Goal: Information Seeking & Learning: Learn about a topic

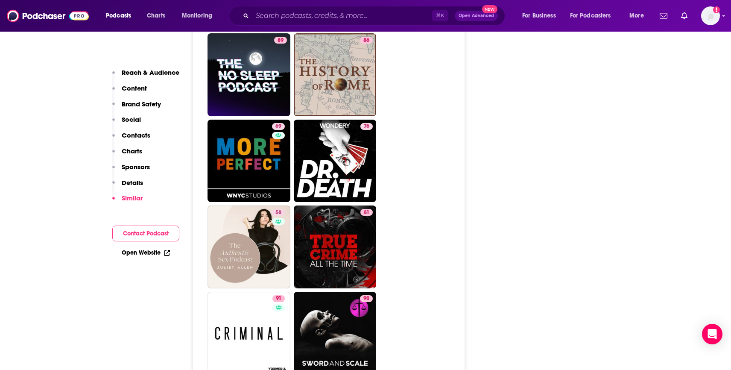
scroll to position [3502, 0]
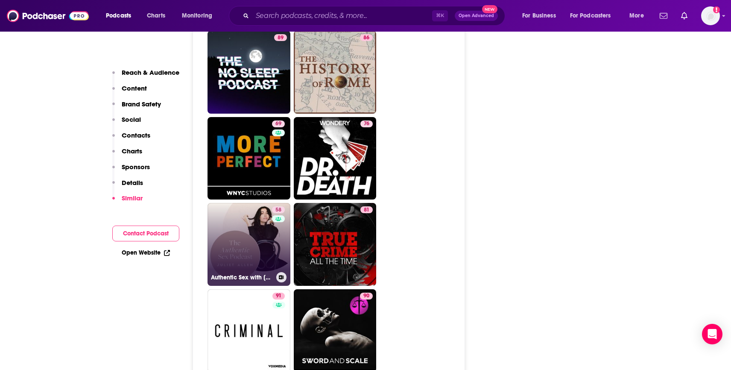
click at [225, 203] on link "58 Authentic Sex with [PERSON_NAME]" at bounding box center [248, 244] width 83 height 83
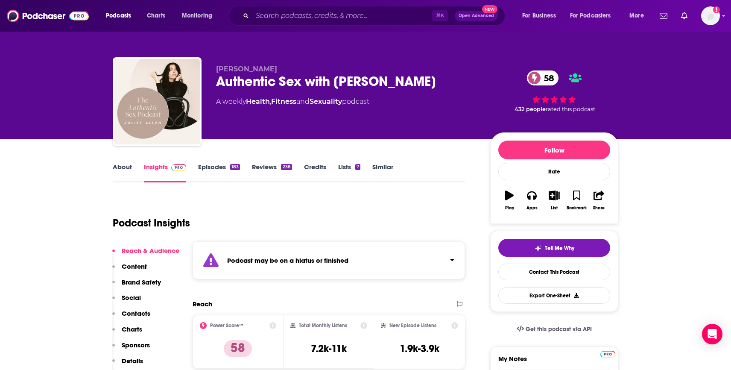
click at [451, 259] on icon "Click to expand status details" at bounding box center [452, 260] width 4 height 2
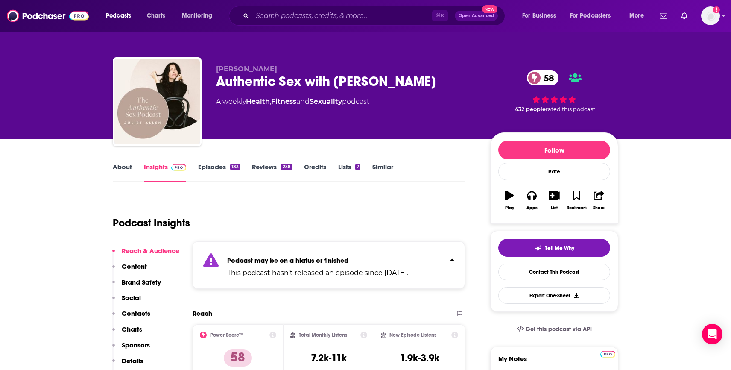
click at [451, 258] on icon "Click to expand status details" at bounding box center [452, 259] width 4 height 7
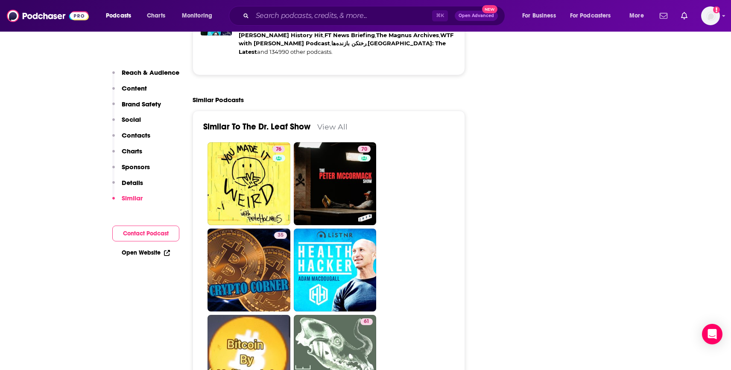
scroll to position [2157, 0]
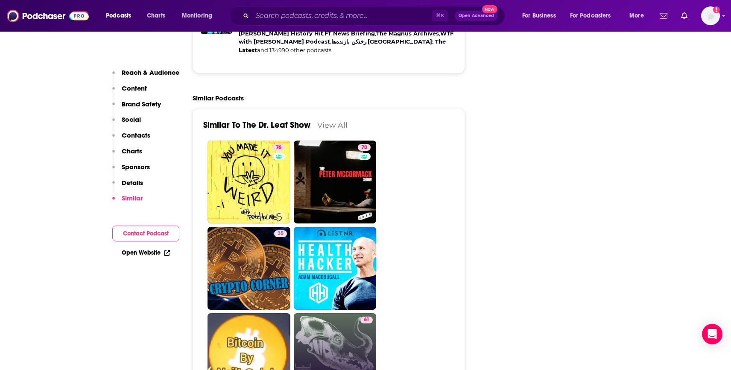
click at [329, 313] on link "61 The Cryptonaturalist" at bounding box center [335, 354] width 83 height 83
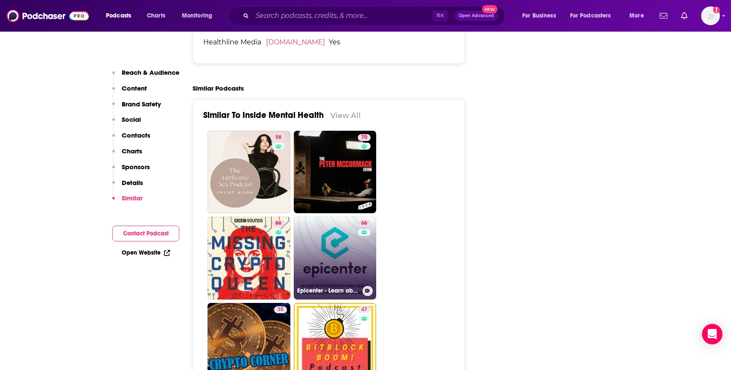
scroll to position [2010, 0]
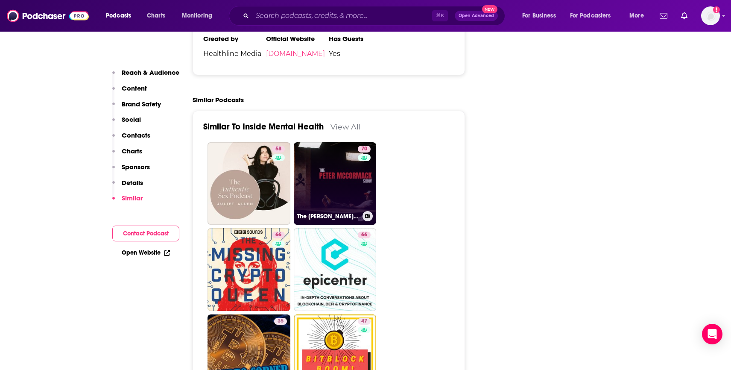
click at [328, 142] on link "70 The [PERSON_NAME] Show" at bounding box center [335, 183] width 83 height 83
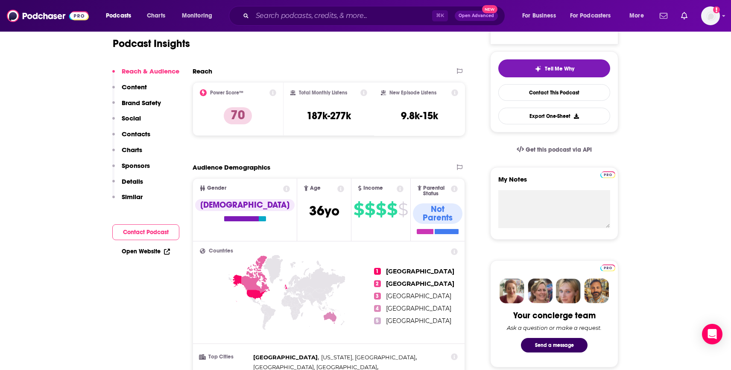
scroll to position [181, 0]
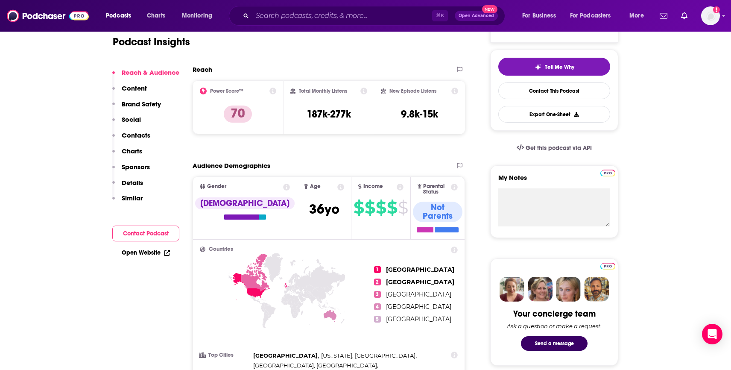
click at [126, 87] on p "Content" at bounding box center [134, 88] width 25 height 8
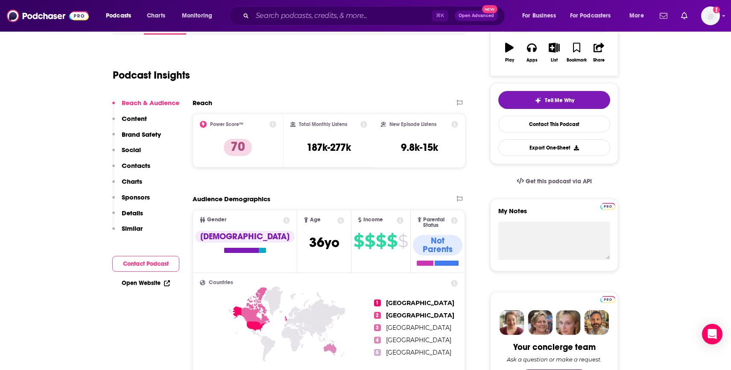
scroll to position [0, 0]
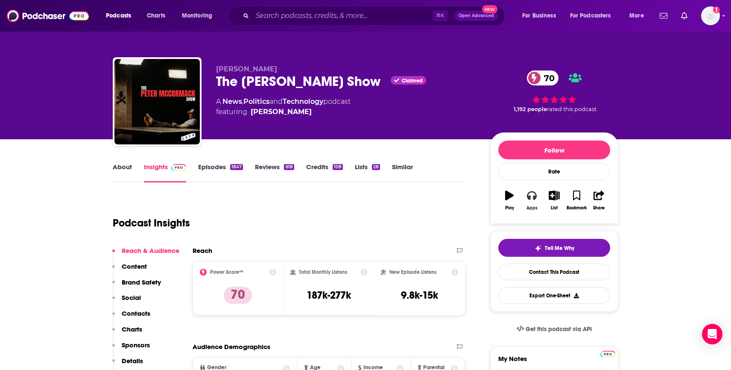
click at [531, 202] on button "Apps" at bounding box center [531, 200] width 22 height 31
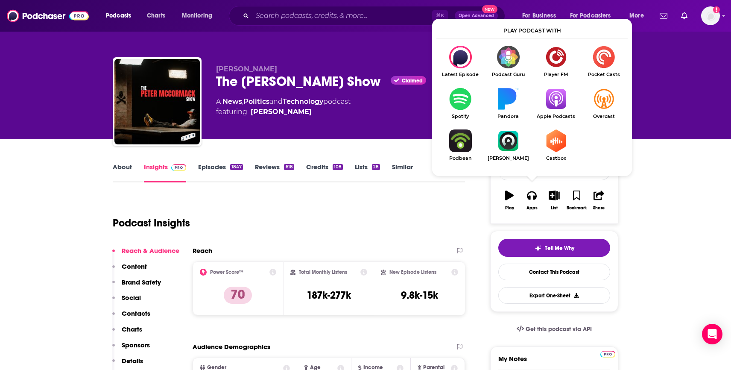
click at [557, 97] on img "Show Listen On dropdown" at bounding box center [556, 98] width 48 height 23
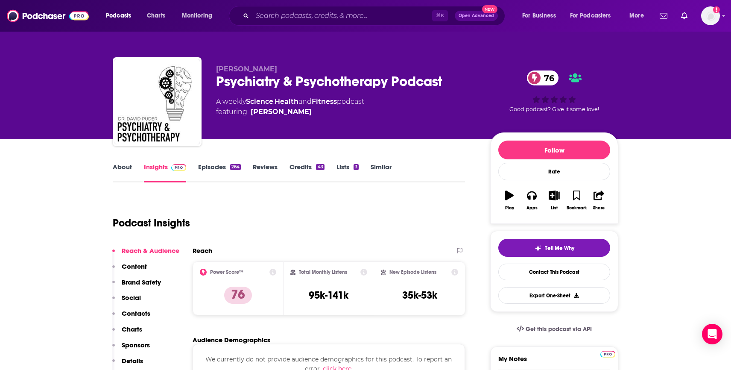
type input "[URL][DOMAIN_NAME][MEDICAL_DATA]"
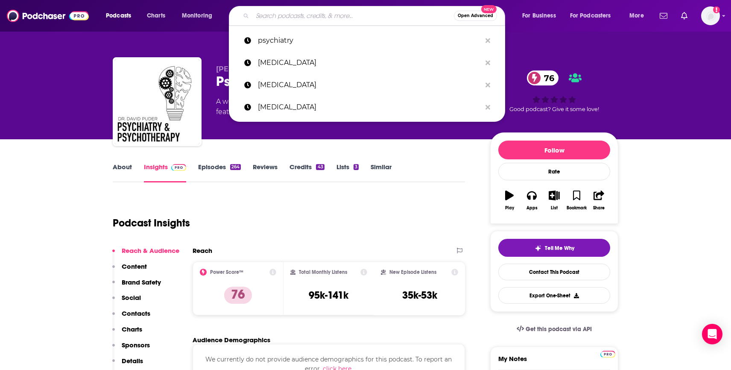
click at [274, 20] on input "Search podcasts, credits, & more..." at bounding box center [352, 16] width 201 height 14
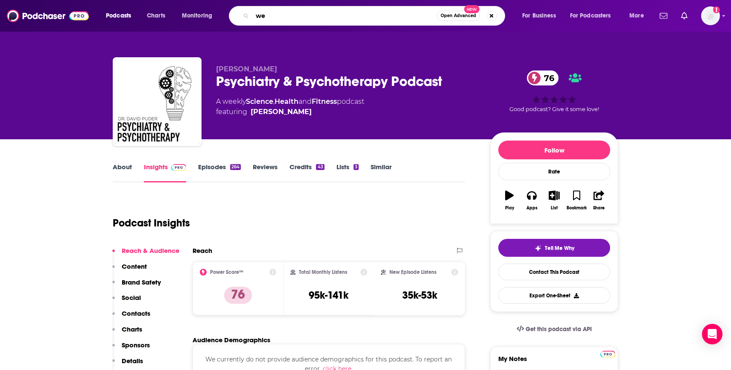
type input "w"
type input "women's healthj"
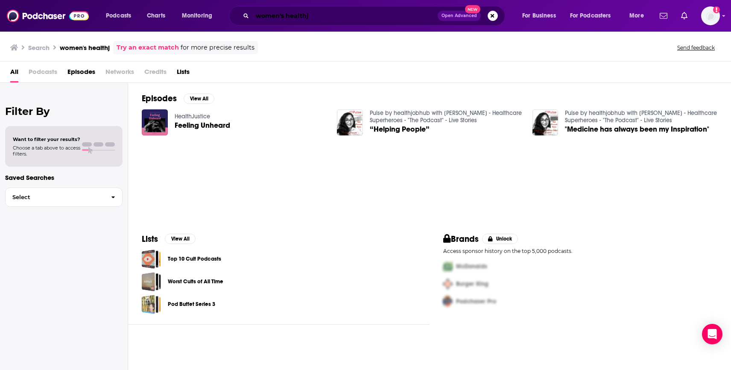
click at [319, 15] on input "women's healthj" at bounding box center [344, 16] width 185 height 14
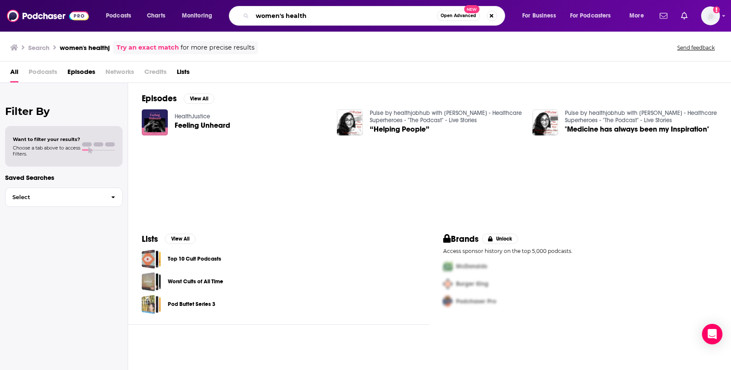
type input "women's health"
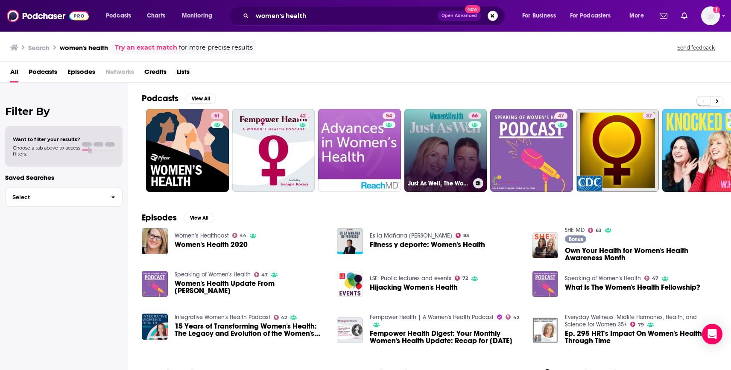
click at [433, 137] on link "66 Just As Well, The Women's Health Podcast" at bounding box center [445, 150] width 83 height 83
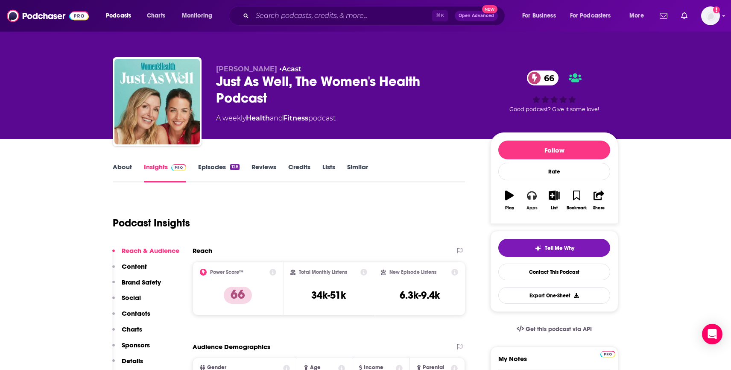
click at [531, 195] on icon "button" at bounding box center [531, 194] width 9 height 9
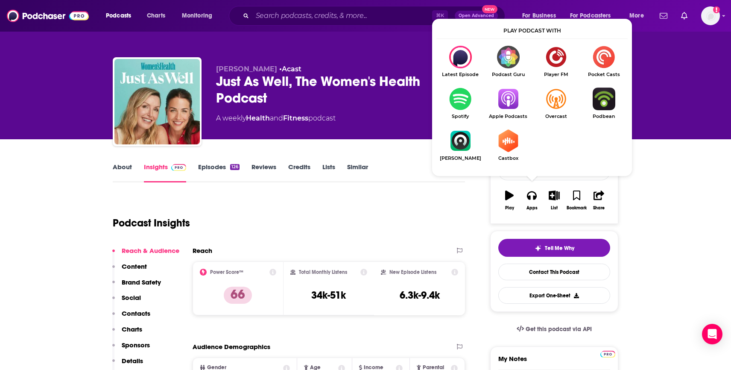
click at [507, 106] on img "Show Listen On dropdown" at bounding box center [508, 98] width 48 height 23
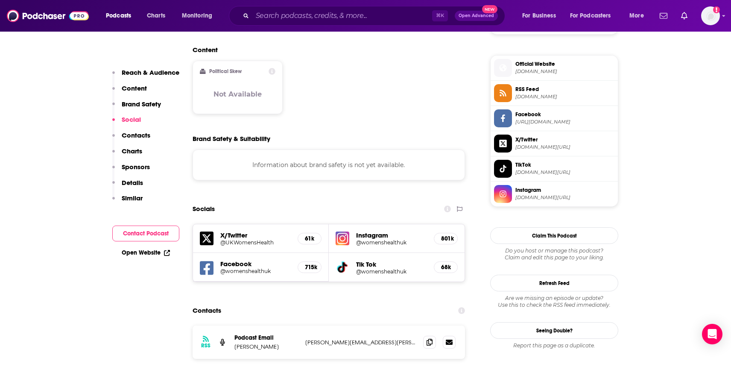
scroll to position [672, 0]
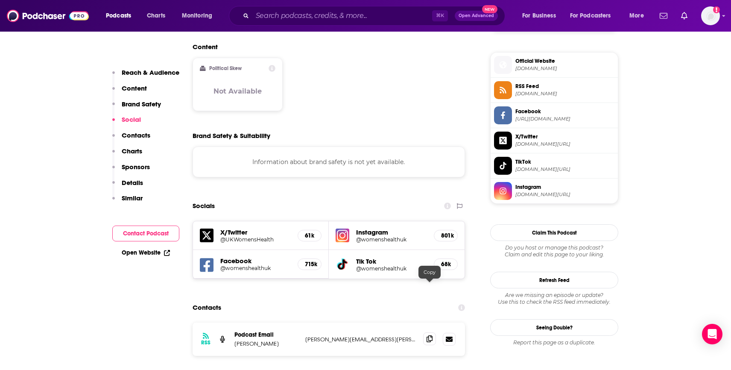
click at [429, 335] on icon at bounding box center [429, 338] width 6 height 7
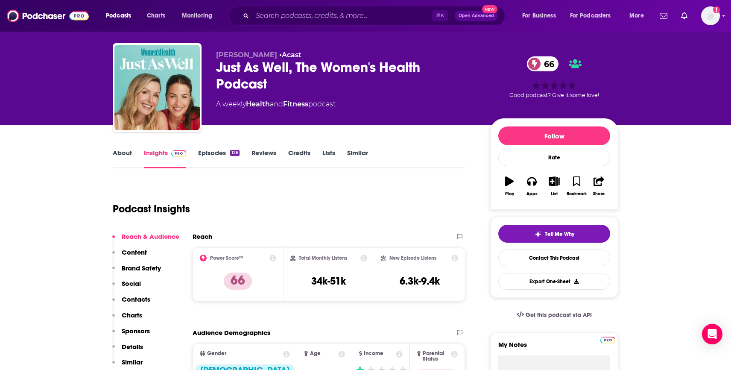
scroll to position [8, 0]
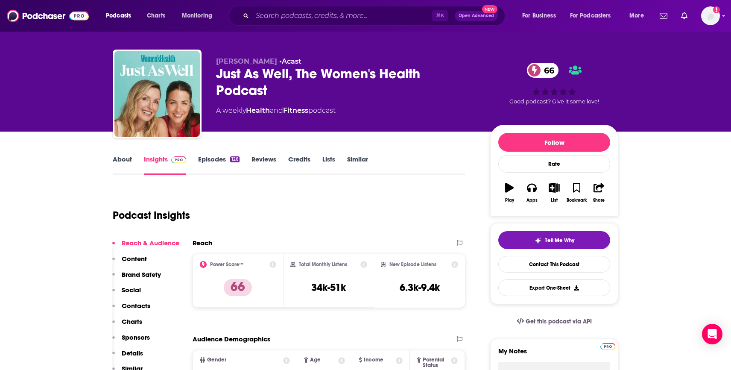
click at [118, 159] on link "About" at bounding box center [122, 165] width 19 height 20
